Goal: Information Seeking & Learning: Learn about a topic

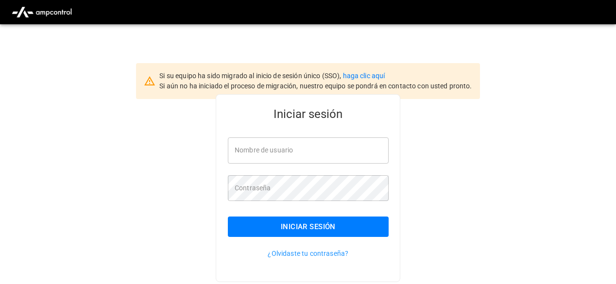
type input "**********"
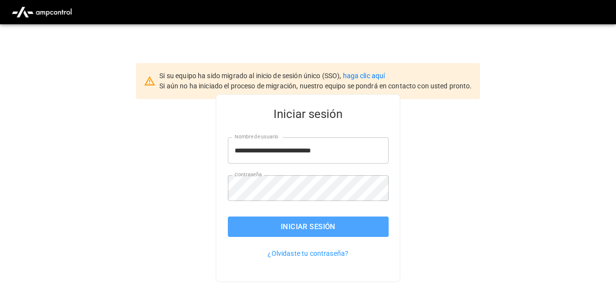
click at [295, 227] on button "Iniciar sesión" at bounding box center [308, 227] width 161 height 20
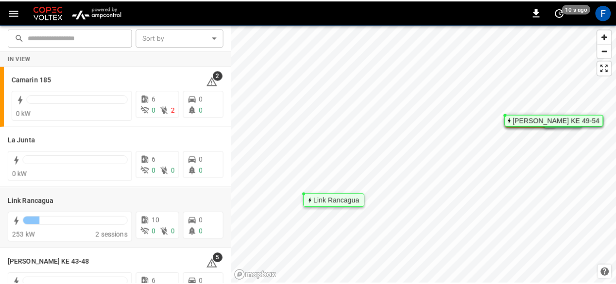
scroll to position [87, 0]
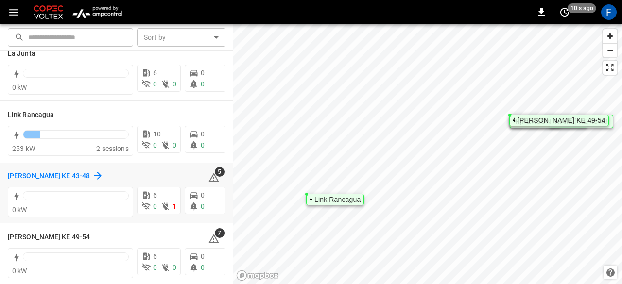
click at [51, 173] on h6 "[PERSON_NAME] KE 43-48" at bounding box center [49, 176] width 82 height 11
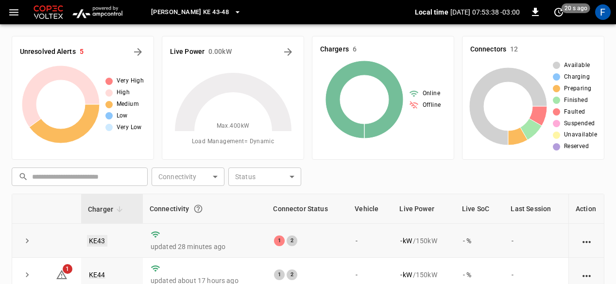
click at [100, 238] on link "KE43" at bounding box center [97, 241] width 20 height 12
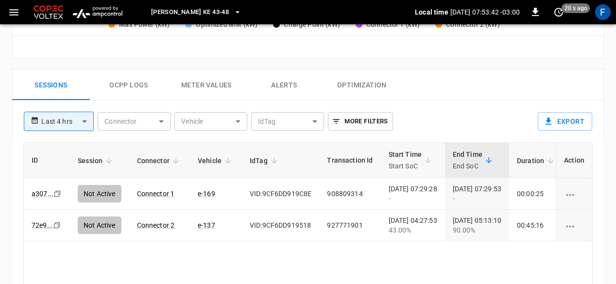
scroll to position [437, 0]
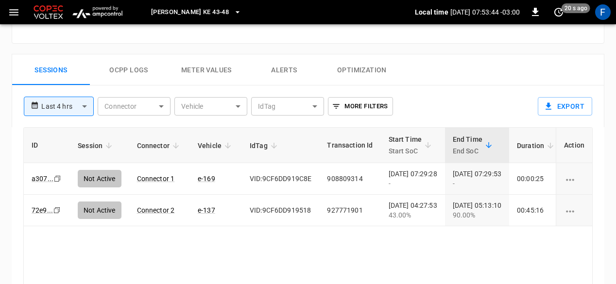
drag, startPoint x: 504, startPoint y: 141, endPoint x: 330, endPoint y: 138, distance: 174.0
click at [330, 138] on tr "ID Session Connector Vehicle IdTag Transaction Id Start Time Start SoC End Time…" at bounding box center [399, 145] width 751 height 35
drag, startPoint x: 321, startPoint y: 139, endPoint x: 209, endPoint y: 132, distance: 112.5
click at [209, 131] on tr "ID Session Connector Vehicle IdTag Transaction Id Start Time Start SoC End Time…" at bounding box center [399, 145] width 751 height 35
drag, startPoint x: 549, startPoint y: 138, endPoint x: 486, endPoint y: 137, distance: 62.7
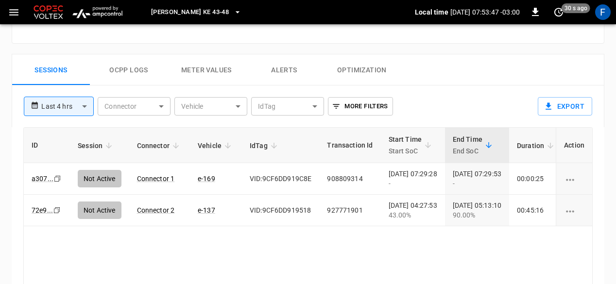
click at [496, 136] on tr "ID Session Connector Vehicle IdTag Transaction Id Start Time Start SoC End Time…" at bounding box center [399, 145] width 751 height 35
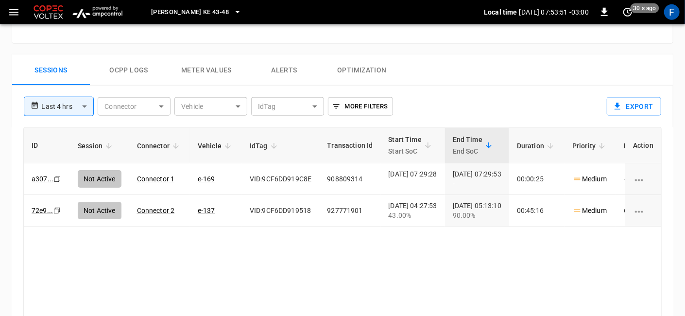
drag, startPoint x: 605, startPoint y: 147, endPoint x: 516, endPoint y: 147, distance: 88.9
click at [521, 146] on tr "ID Session Connector Vehicle IdTag Transaction Id Start Time Start SoC End Time…" at bounding box center [399, 145] width 751 height 35
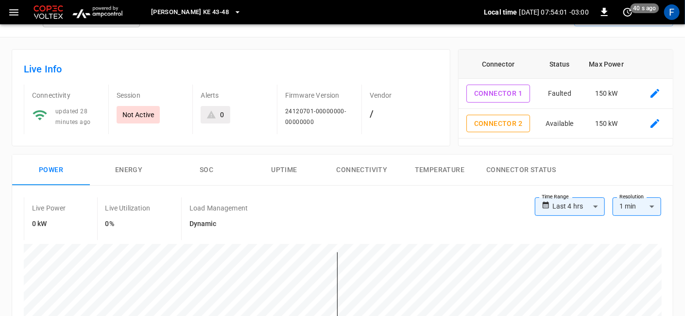
scroll to position [0, 0]
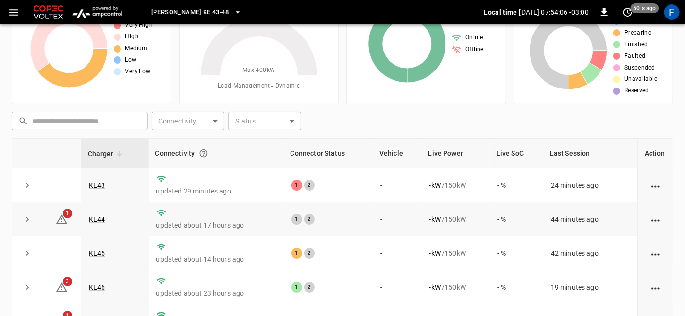
scroll to position [108, 0]
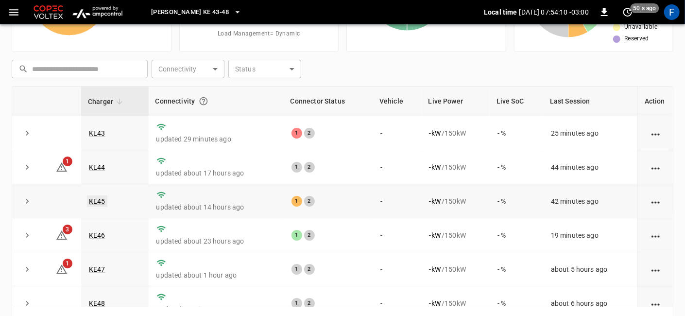
click at [101, 204] on link "KE45" at bounding box center [97, 201] width 20 height 12
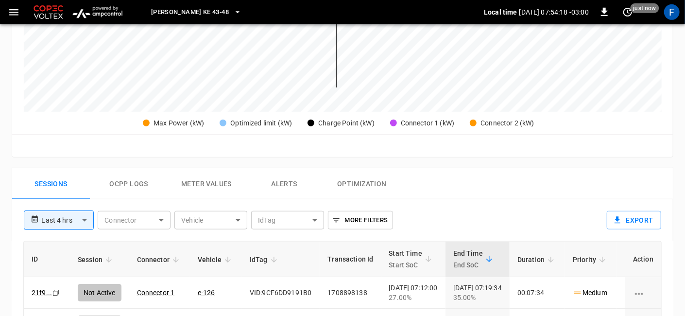
scroll to position [378, 0]
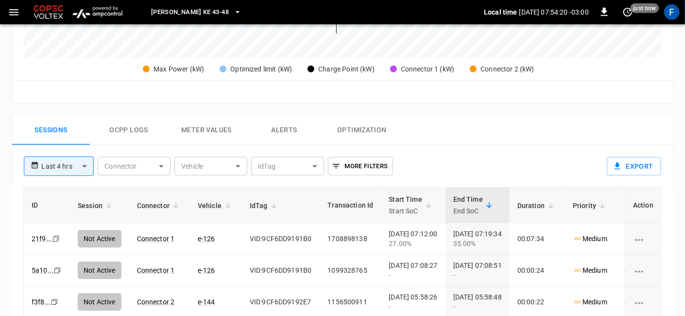
scroll to position [108, 0]
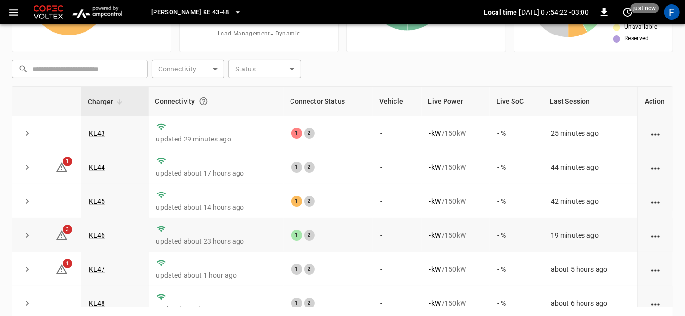
click at [106, 233] on td "KE46" at bounding box center [115, 235] width 68 height 34
click at [99, 234] on link "KE46" at bounding box center [97, 235] width 20 height 12
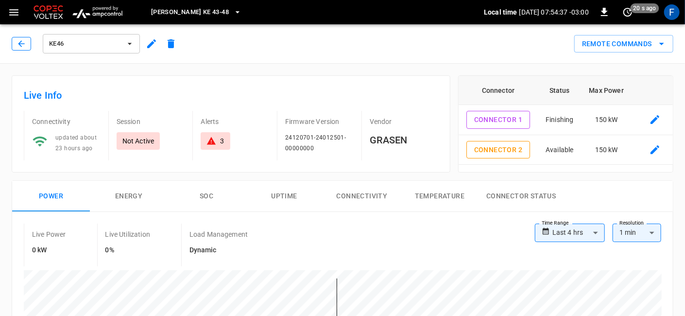
click at [20, 40] on icon "button" at bounding box center [22, 44] width 10 height 10
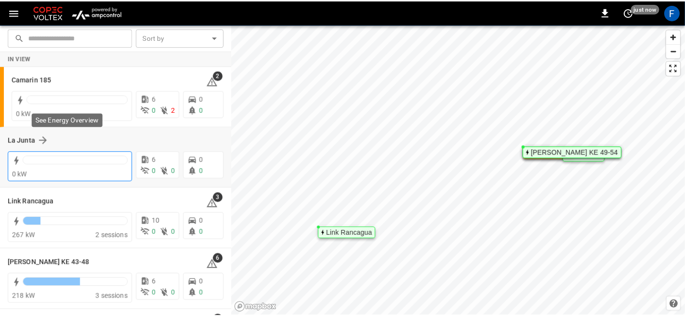
scroll to position [55, 0]
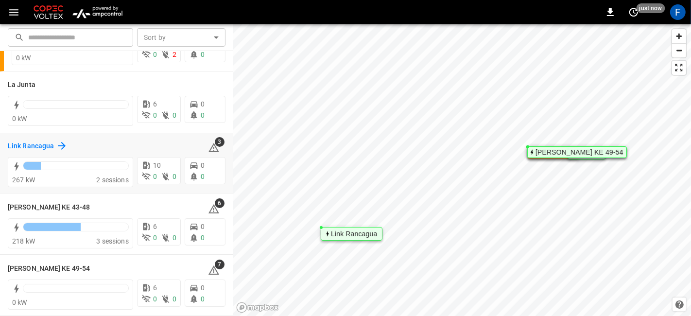
click at [37, 142] on h6 "Link Rancagua" at bounding box center [31, 146] width 46 height 11
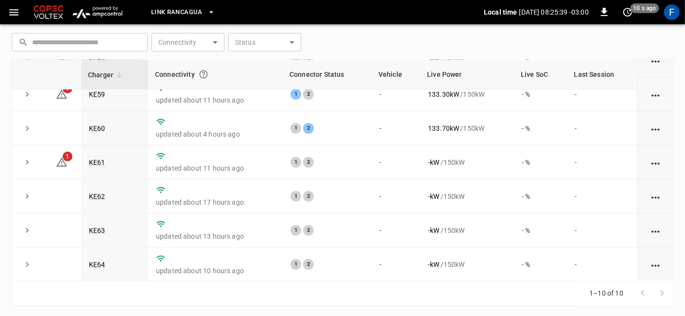
scroll to position [136, 0]
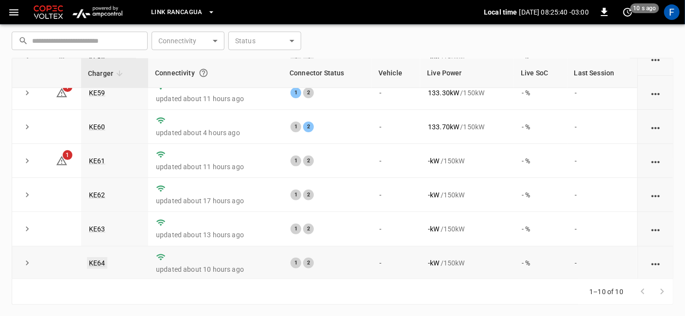
click at [97, 262] on link "KE64" at bounding box center [97, 263] width 20 height 12
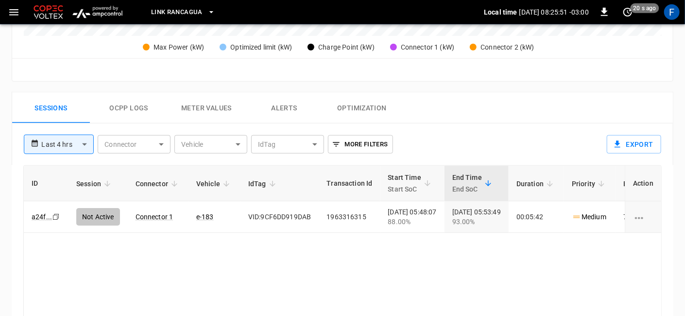
scroll to position [486, 0]
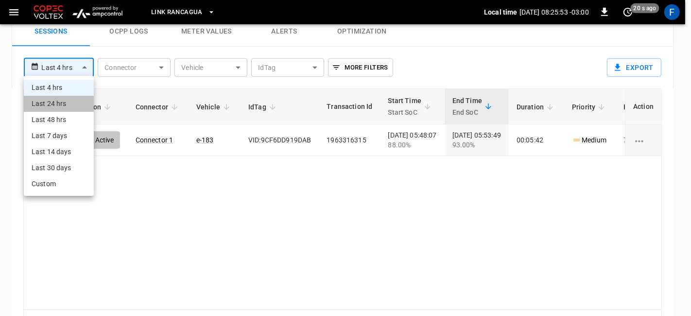
click at [64, 101] on li "Last 24 hrs" at bounding box center [59, 104] width 70 height 16
type input "**********"
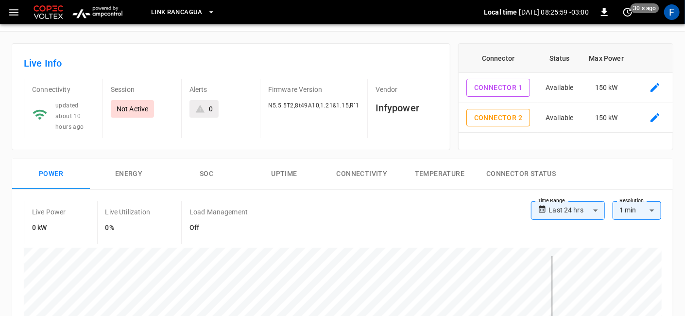
scroll to position [0, 0]
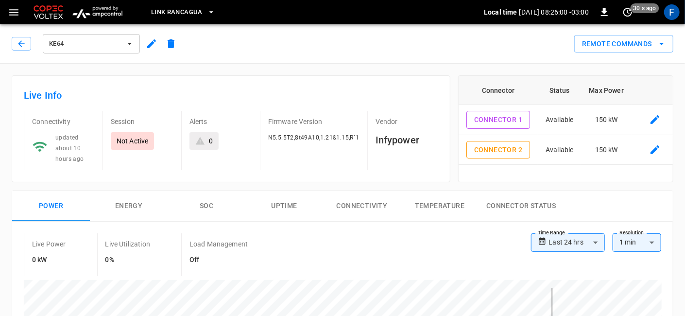
click at [154, 46] on icon "button" at bounding box center [152, 44] width 12 height 12
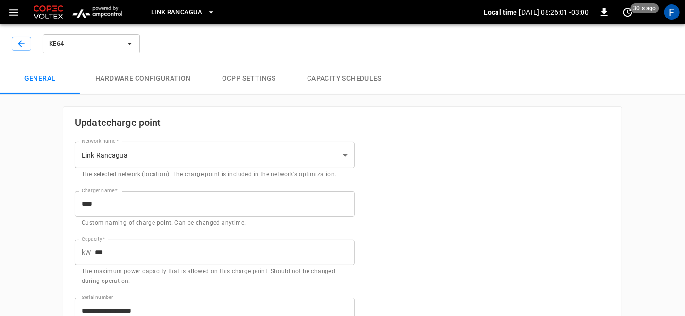
type input "**********"
click at [158, 78] on button "Hardware configuration" at bounding box center [143, 78] width 127 height 31
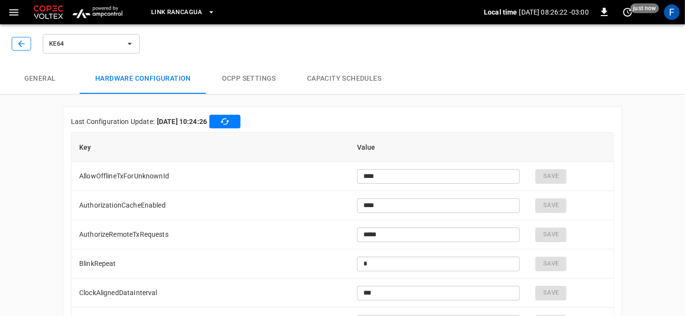
click at [14, 37] on button "button" at bounding box center [21, 44] width 19 height 14
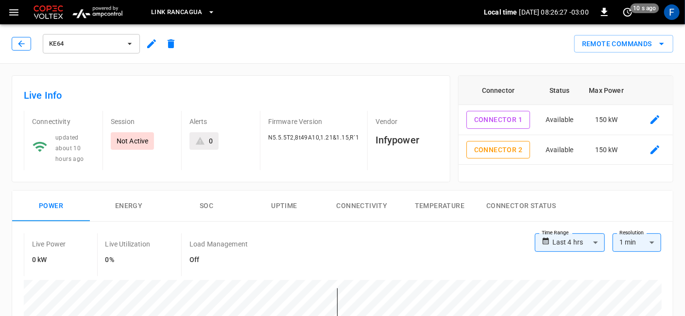
click at [20, 37] on button "button" at bounding box center [21, 44] width 19 height 14
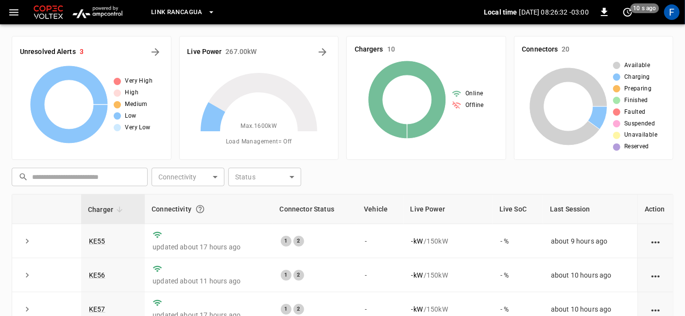
click at [163, 21] on button "Link Rancagua" at bounding box center [183, 12] width 72 height 19
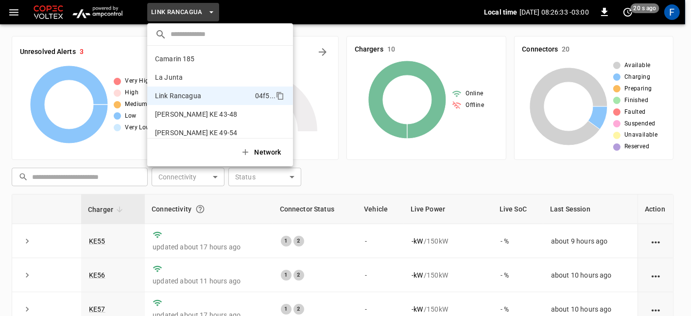
scroll to position [8, 0]
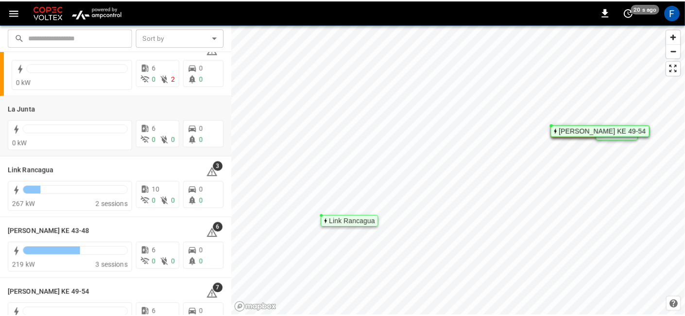
scroll to position [55, 0]
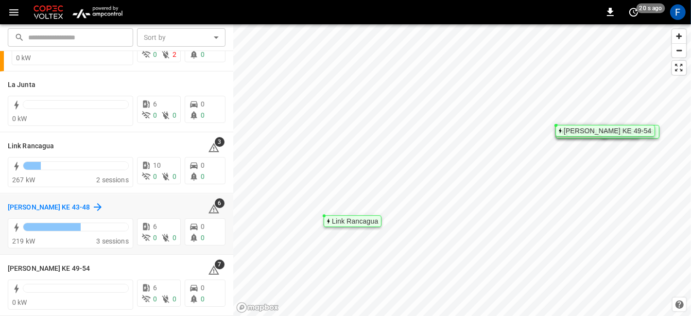
click at [60, 208] on h6 "Loza Colon KE 43-48" at bounding box center [49, 207] width 82 height 11
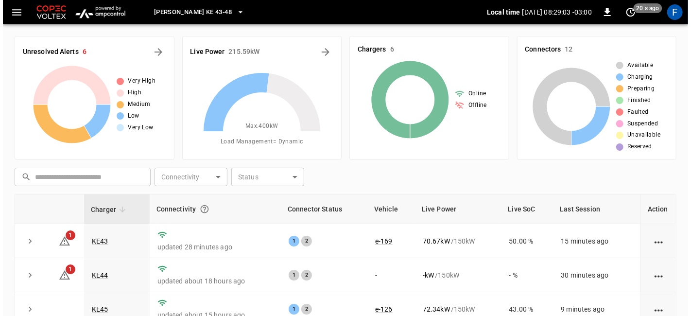
scroll to position [12, 0]
